Goal: Check status: Check status

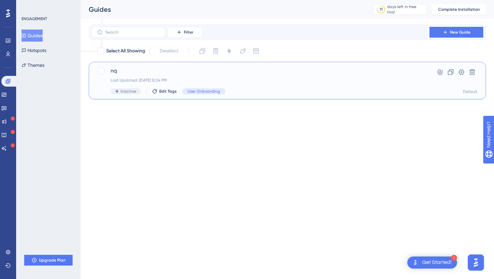
click at [147, 69] on span "nq" at bounding box center [261, 71] width 300 height 8
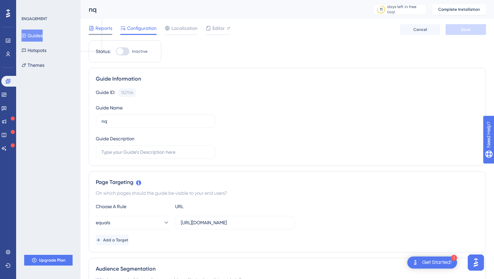
click at [99, 28] on span "Reports" at bounding box center [104, 28] width 17 height 8
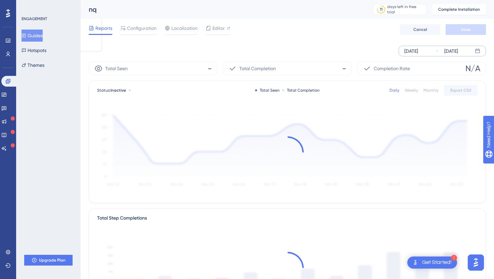
click at [411, 52] on div "[DATE]" at bounding box center [412, 51] width 14 height 8
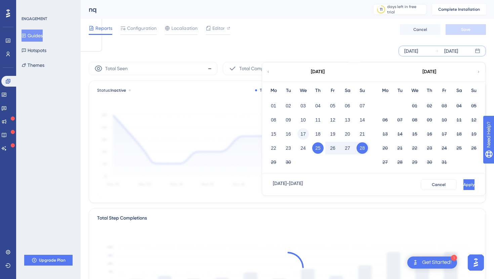
click at [303, 134] on button "17" at bounding box center [303, 133] width 11 height 11
click at [462, 183] on button "Apply" at bounding box center [468, 185] width 12 height 11
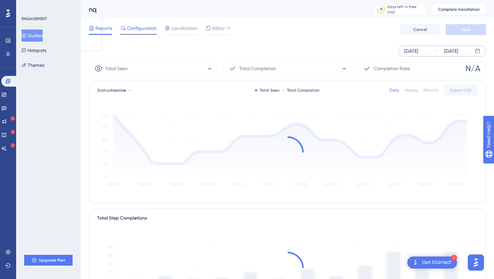
click at [138, 31] on span "Configuration" at bounding box center [142, 28] width 30 height 8
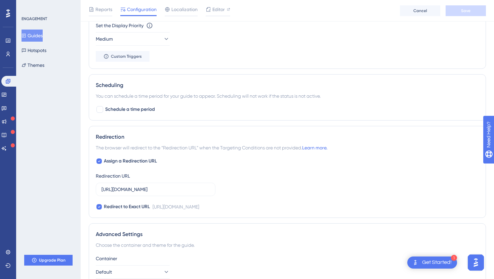
scroll to position [437, 0]
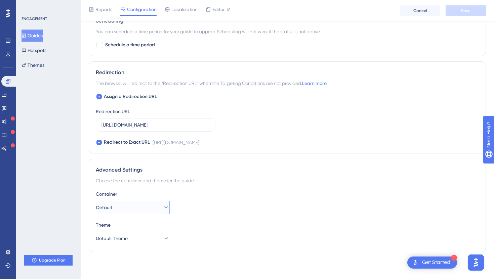
click at [151, 206] on button "Default" at bounding box center [133, 207] width 74 height 13
click at [148, 236] on button "Default Theme" at bounding box center [133, 238] width 74 height 13
